Goal: Task Accomplishment & Management: Manage account settings

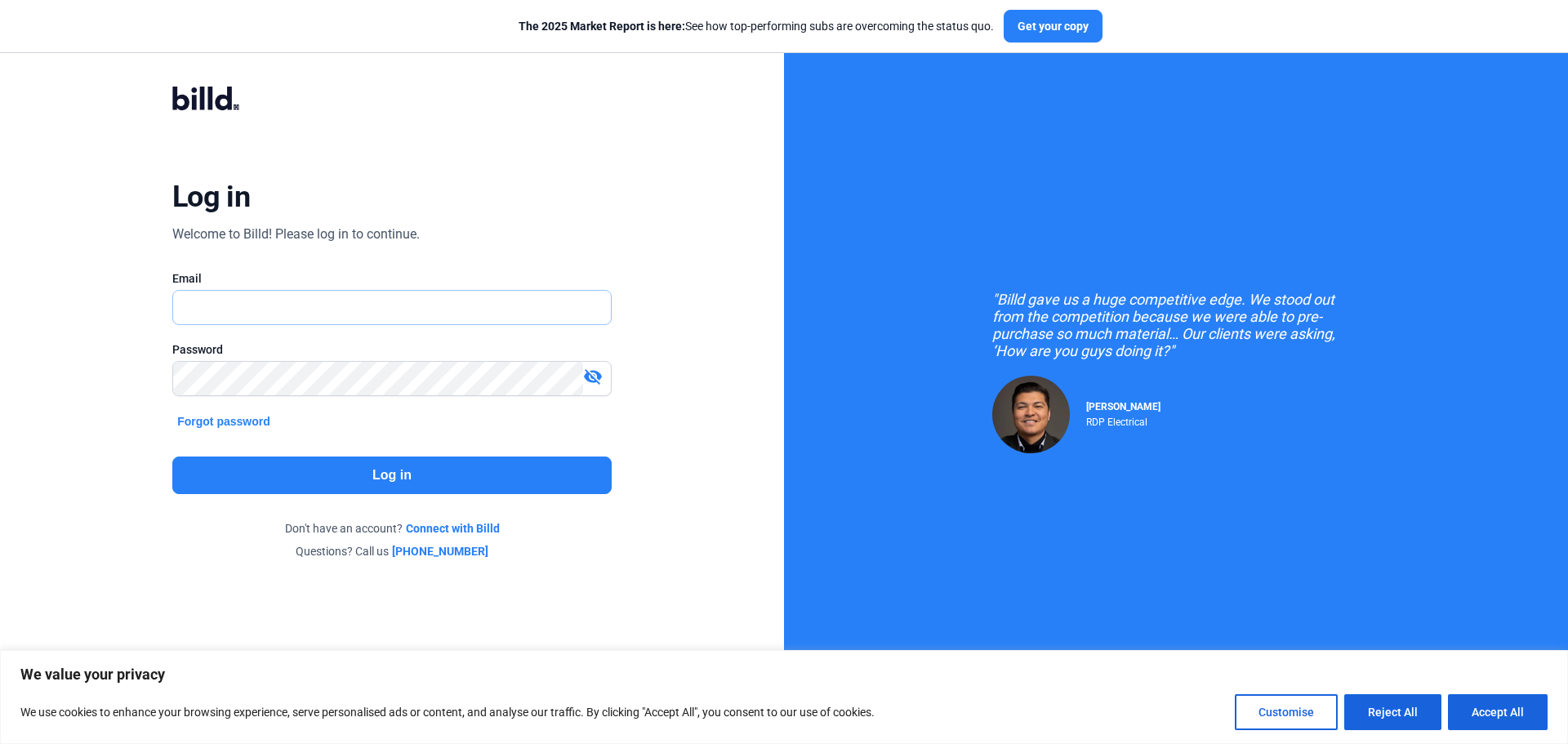
type input "[EMAIL_ADDRESS][DOMAIN_NAME]"
click at [434, 463] on button "Log in" at bounding box center [392, 475] width 439 height 38
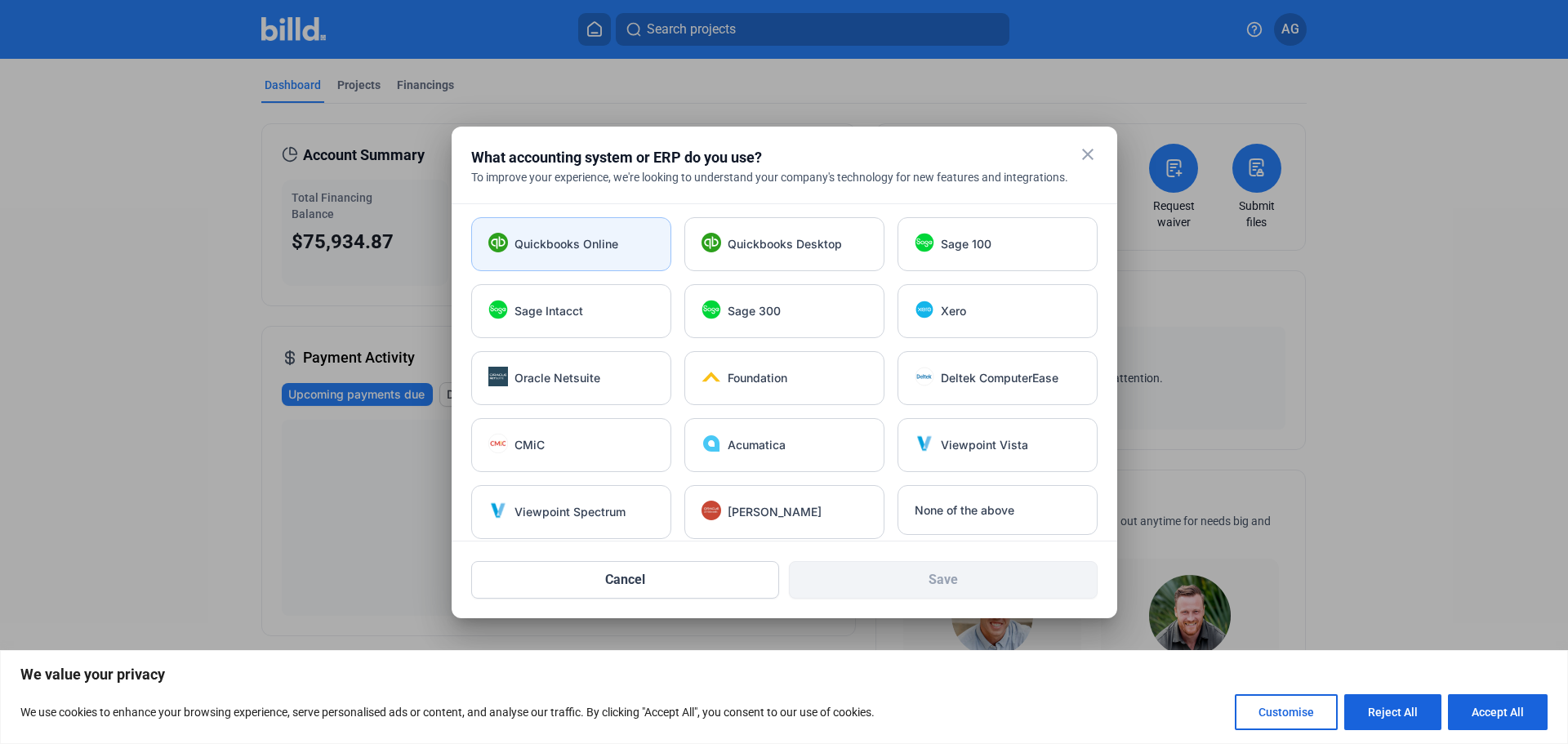
click at [618, 243] on div "Quickbooks Online" at bounding box center [584, 244] width 140 height 16
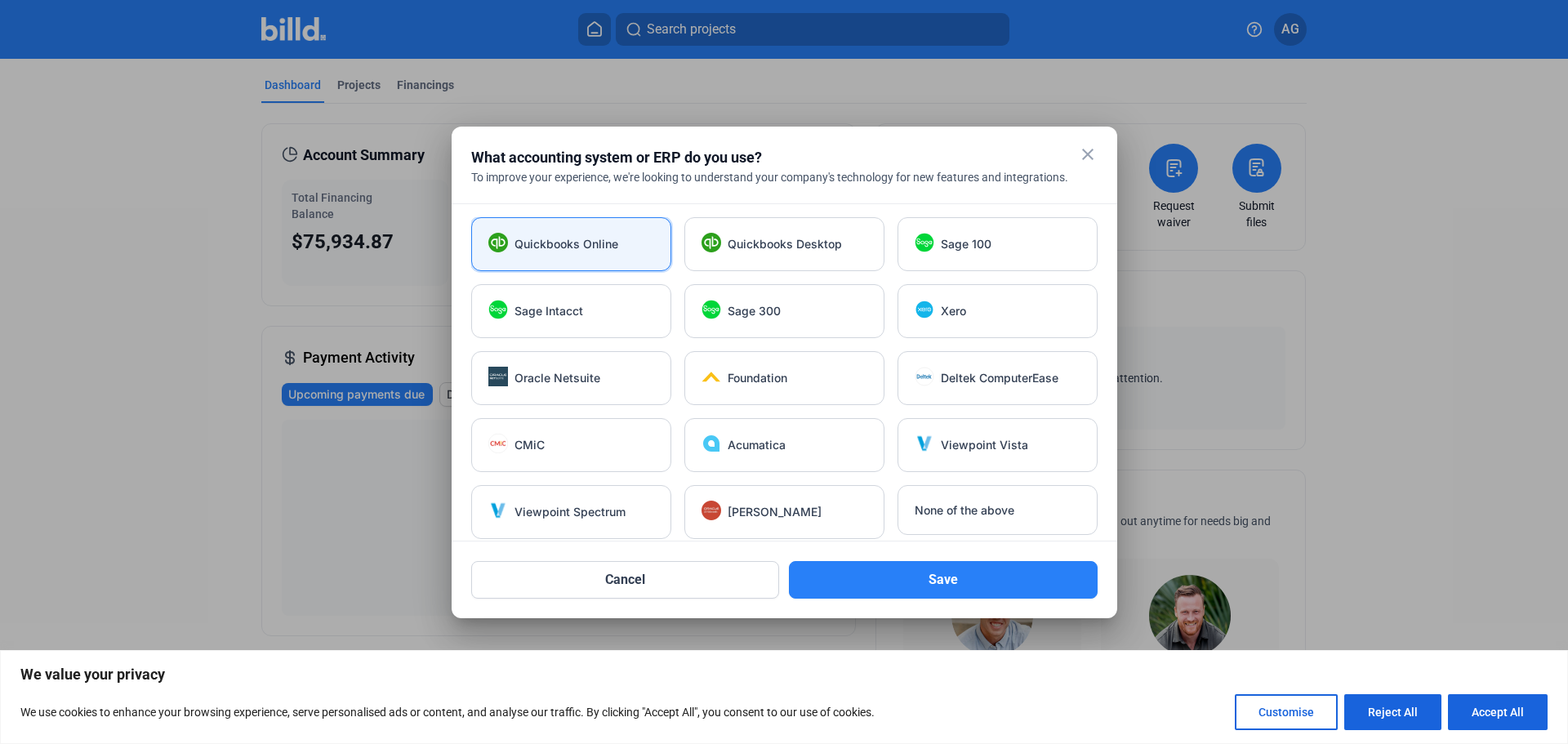
click at [934, 550] on div "Cancel Save" at bounding box center [784, 570] width 627 height 57
click at [928, 564] on button "Save" at bounding box center [944, 580] width 308 height 38
